Goal: Obtain resource: Download file/media

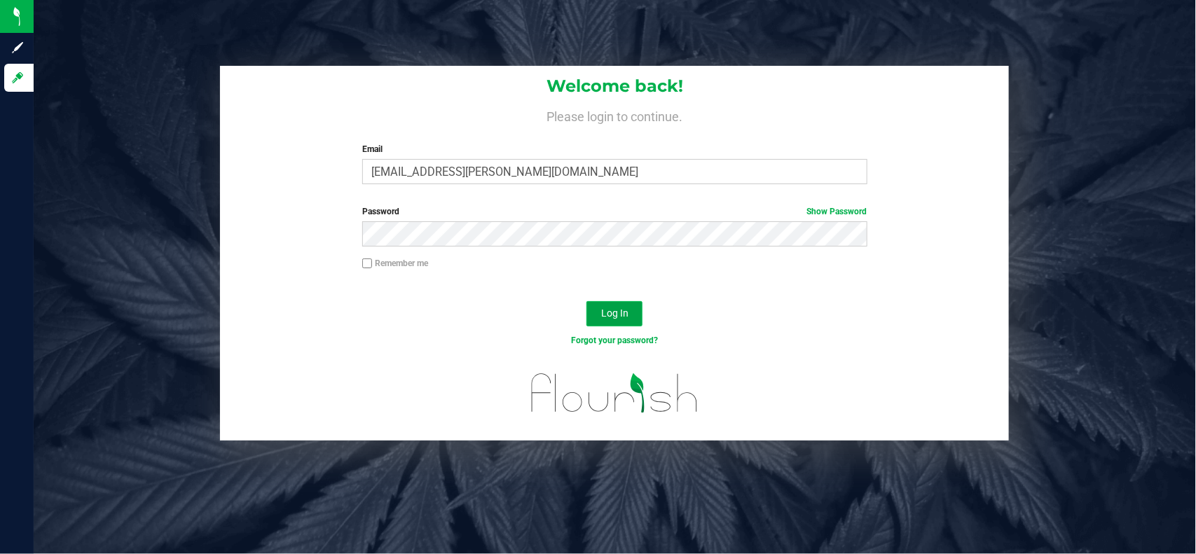
click at [618, 315] on span "Log In" at bounding box center [614, 313] width 27 height 11
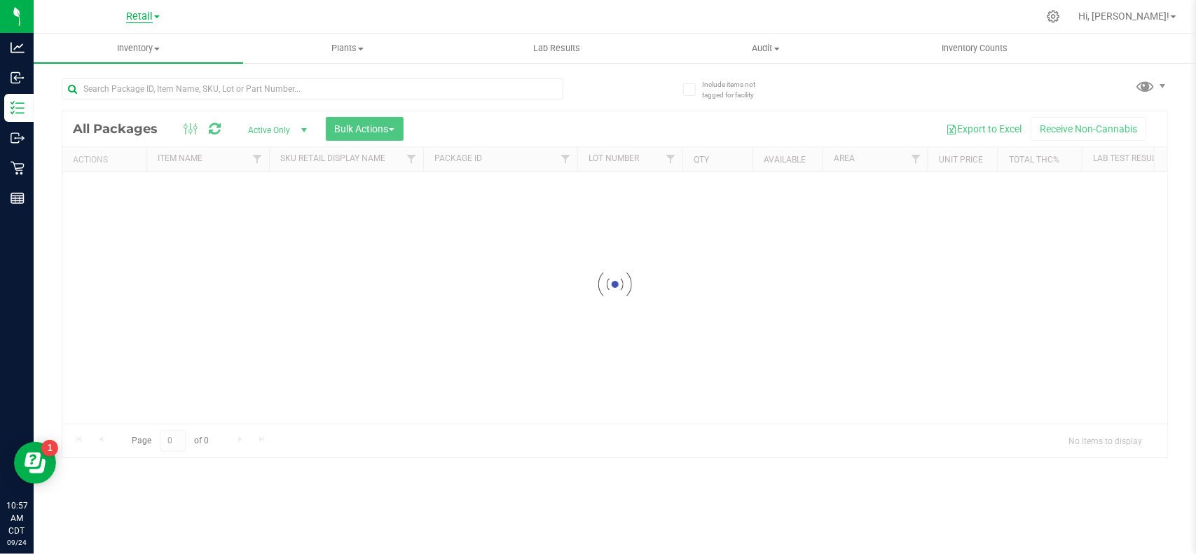
click at [142, 15] on span "Retail" at bounding box center [139, 17] width 27 height 13
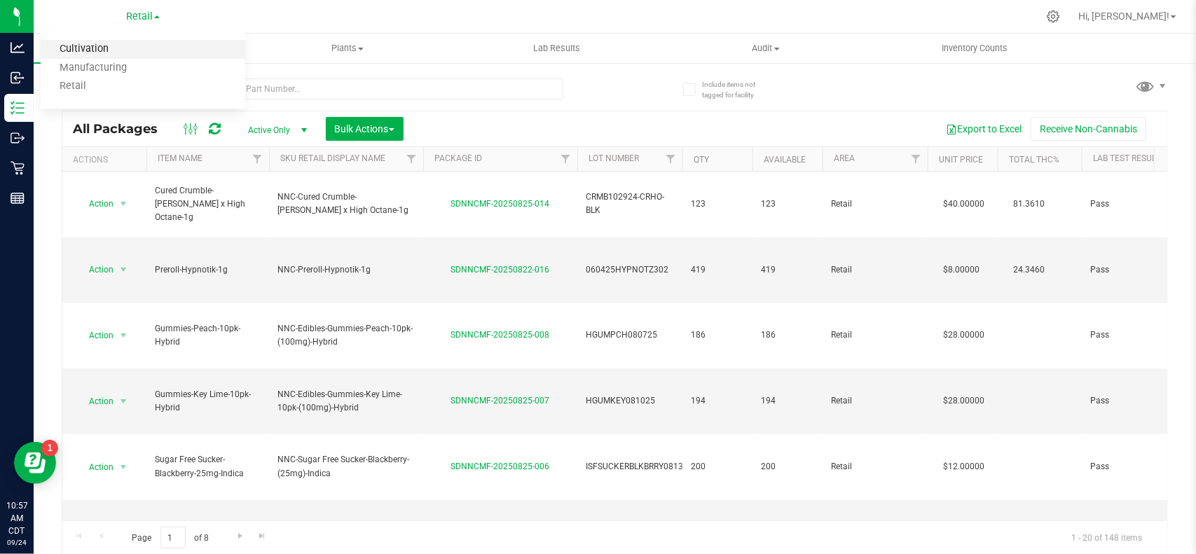
click at [132, 53] on link "Cultivation" at bounding box center [143, 49] width 205 height 19
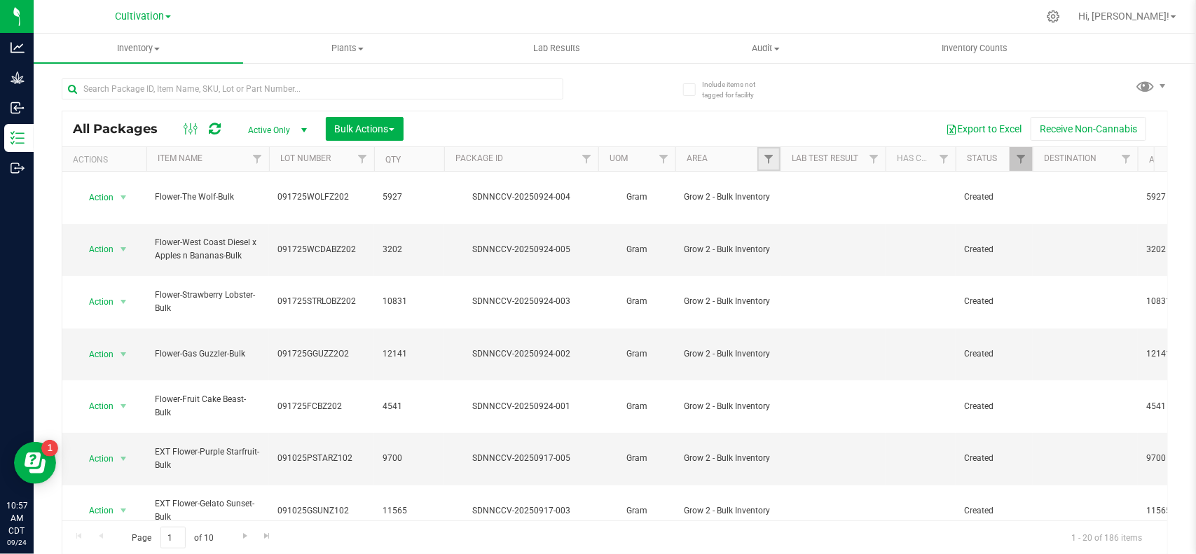
click at [764, 168] on link "Filter" at bounding box center [768, 159] width 23 height 24
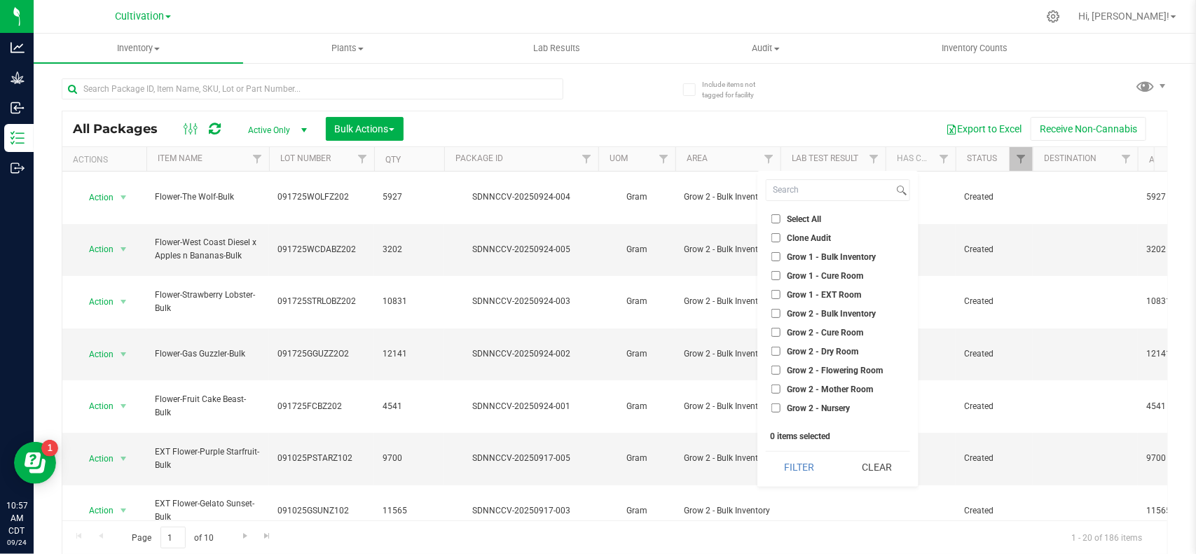
click at [804, 316] on span "Grow 2 - Bulk Inventory" at bounding box center [831, 314] width 89 height 8
click at [781, 316] on input "Grow 2 - Bulk Inventory" at bounding box center [775, 313] width 9 height 9
checkbox input "true"
click at [792, 476] on button "Filter" at bounding box center [799, 467] width 67 height 31
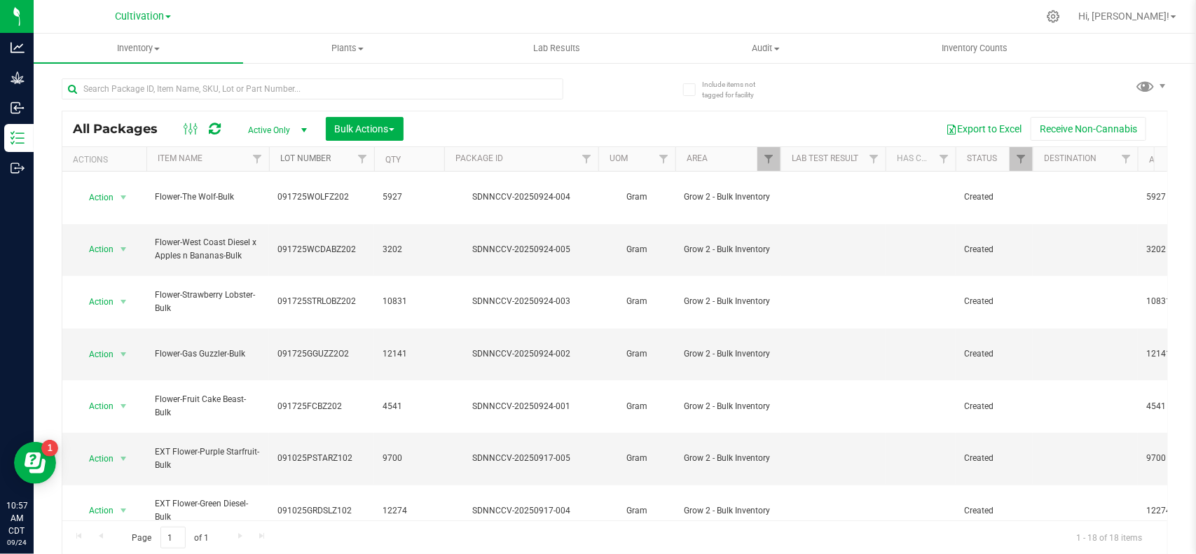
click at [298, 158] on link "Lot Number" at bounding box center [305, 158] width 50 height 10
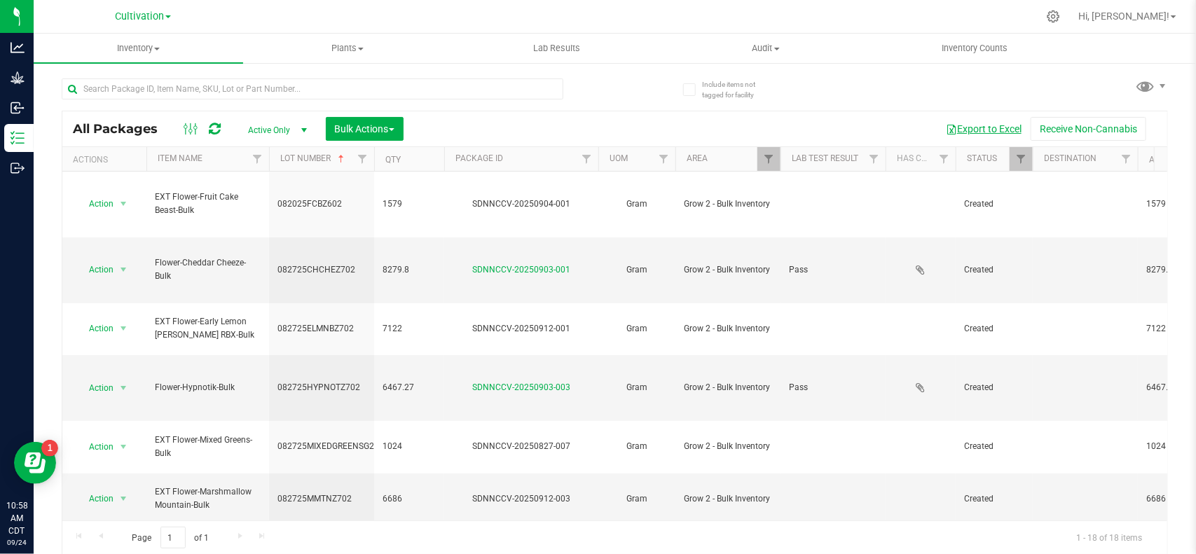
click at [962, 133] on button "Export to Excel" at bounding box center [984, 129] width 94 height 24
